Goal: Information Seeking & Learning: Learn about a topic

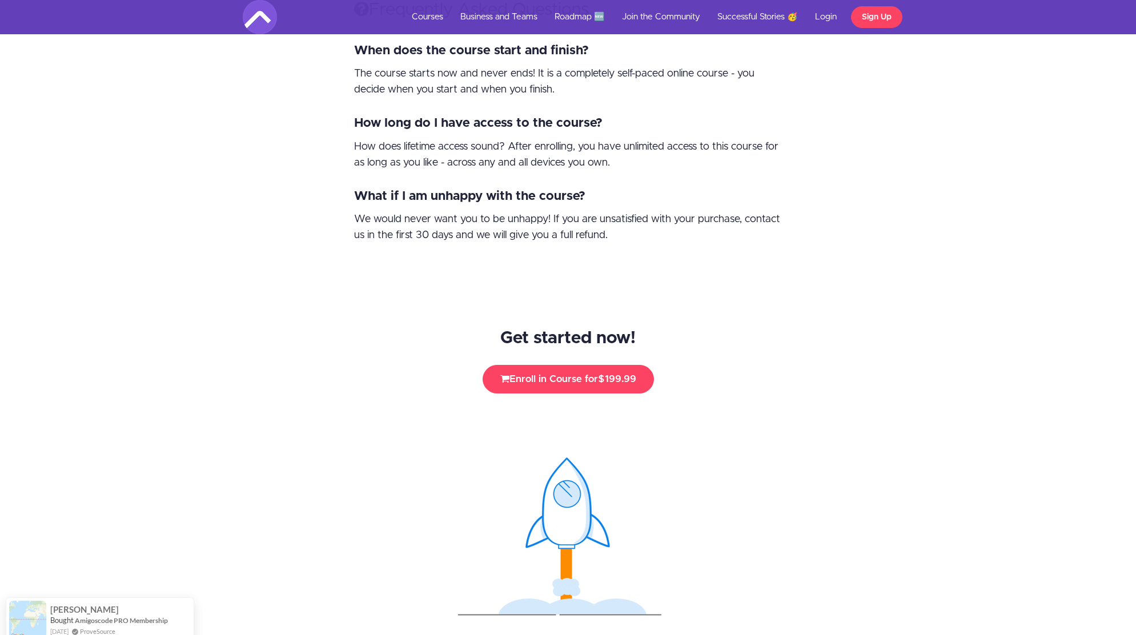
scroll to position [7267, 0]
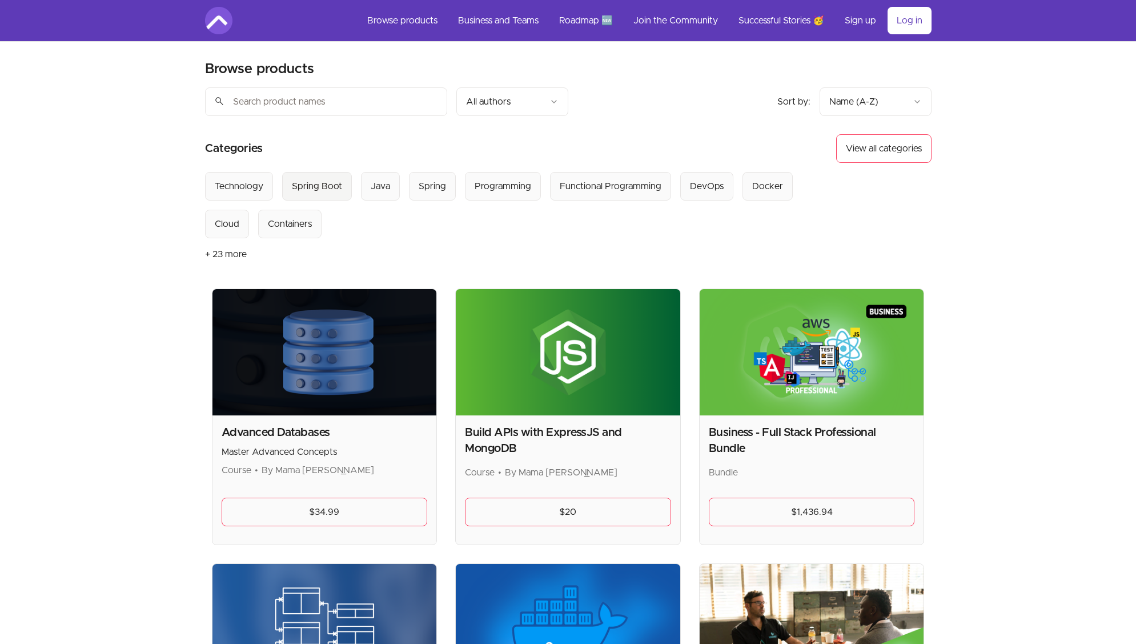
click at [311, 186] on div "Spring Boot" at bounding box center [317, 186] width 50 height 14
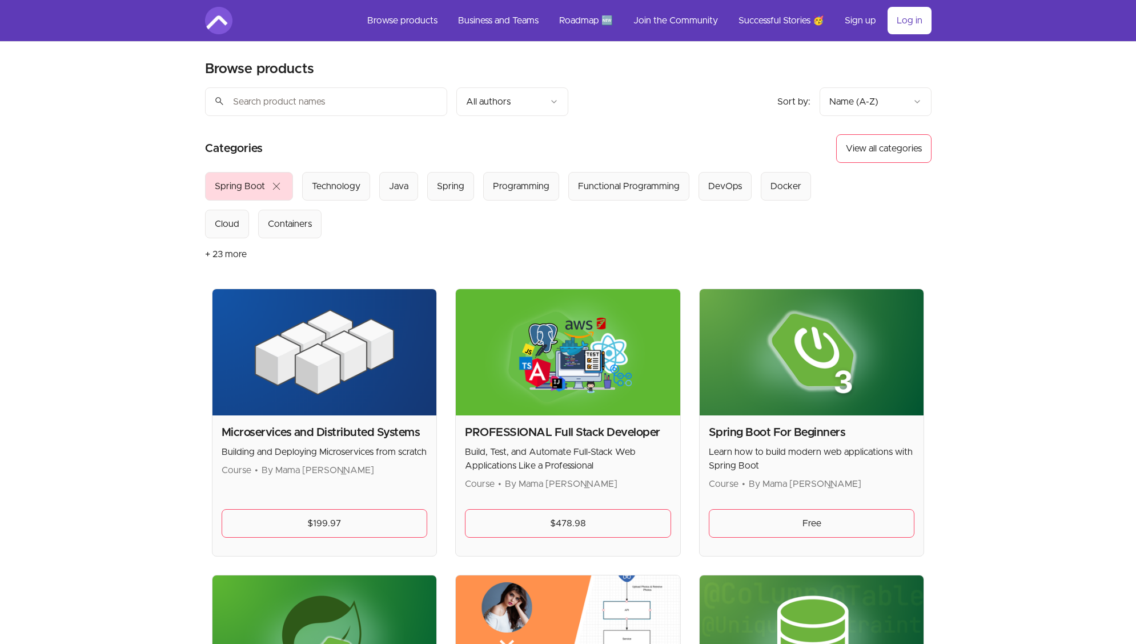
click at [278, 182] on span "close" at bounding box center [277, 186] width 14 height 14
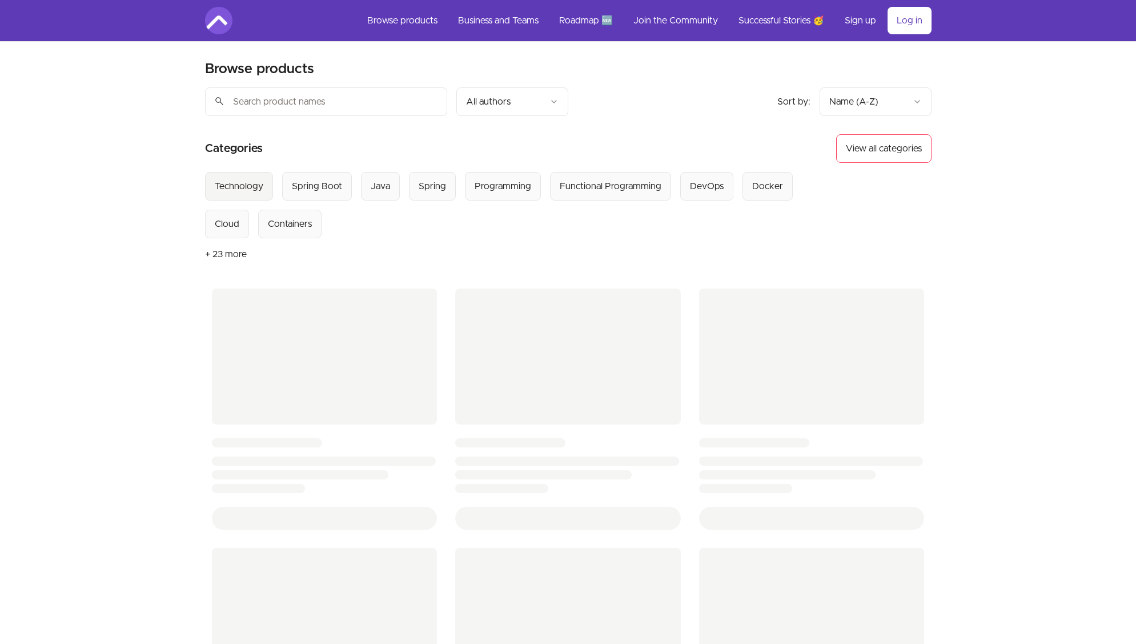
click at [251, 187] on div "Technology" at bounding box center [239, 186] width 49 height 14
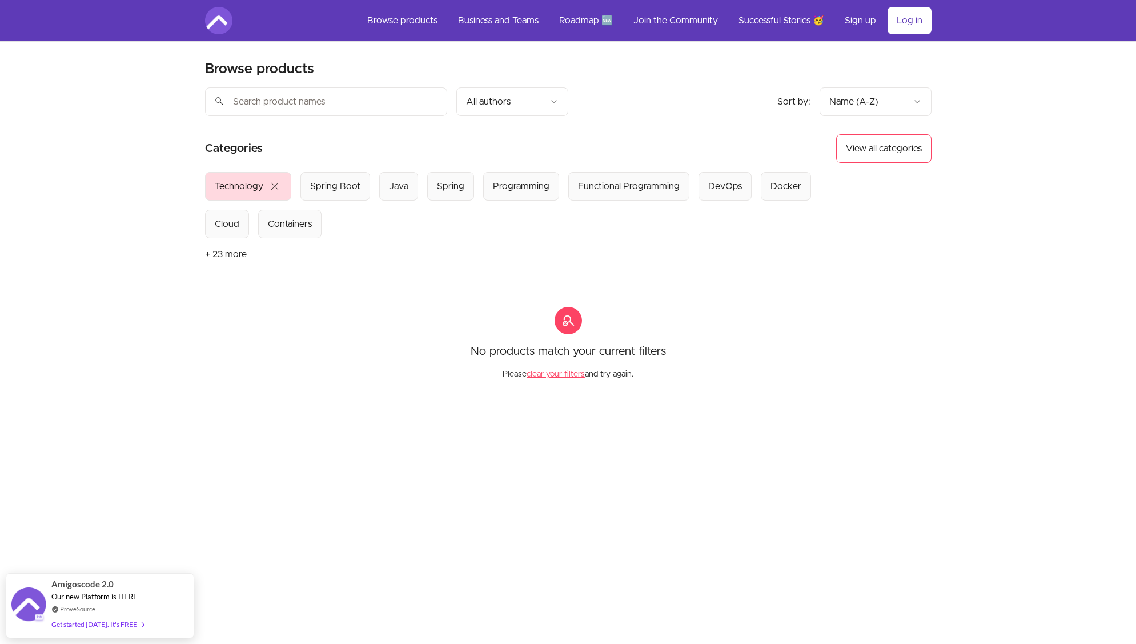
click at [274, 186] on span "close" at bounding box center [275, 186] width 14 height 14
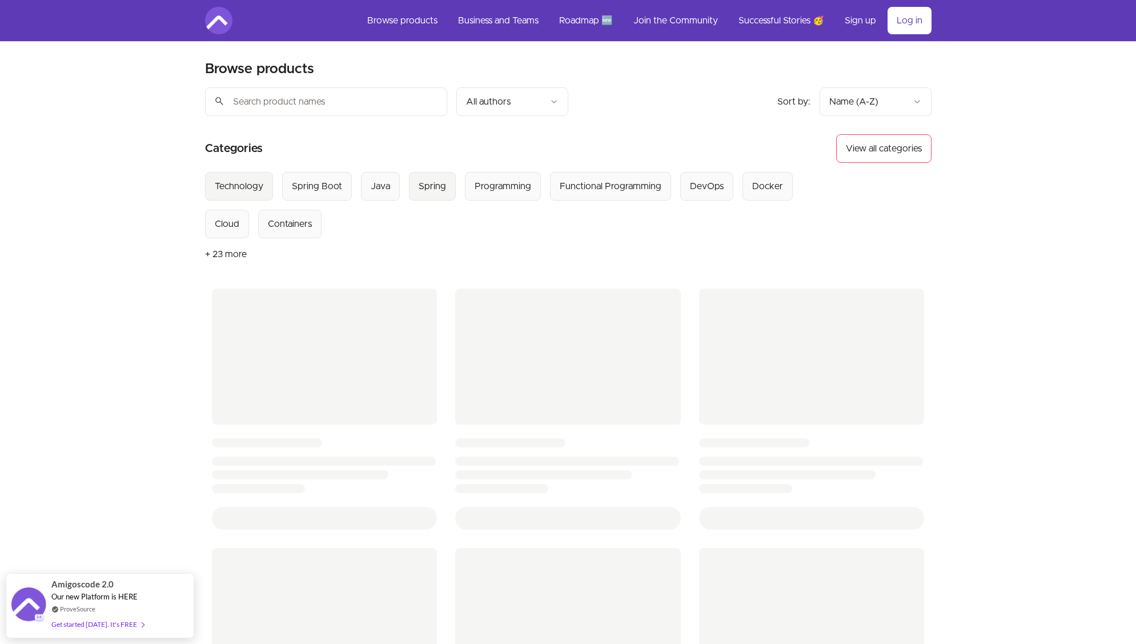
click at [433, 188] on div "Spring" at bounding box center [432, 186] width 27 height 14
